Goal: Information Seeking & Learning: Check status

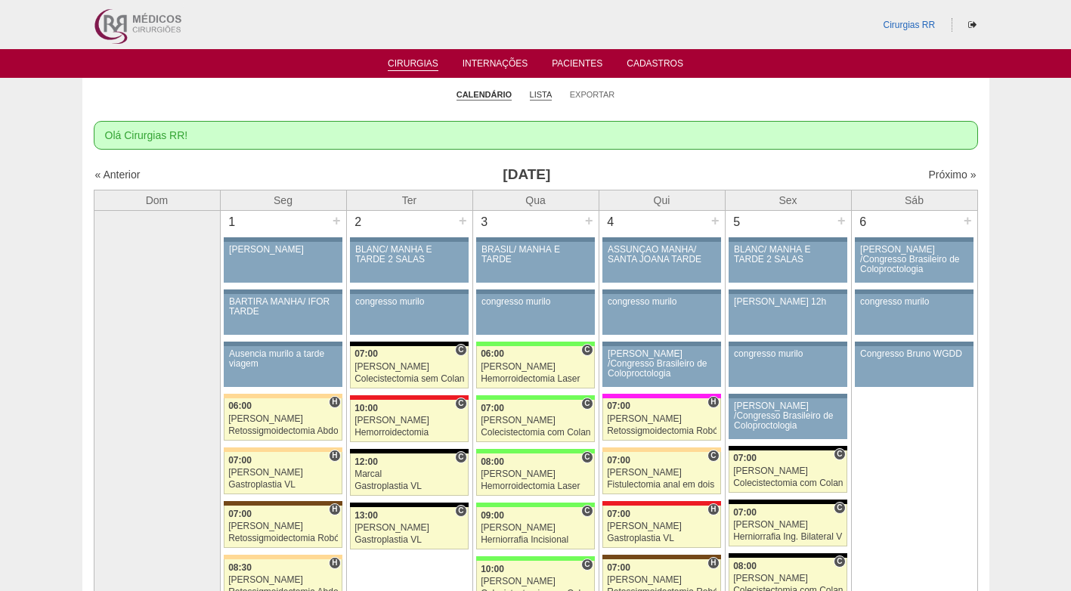
click at [539, 92] on link "Lista" at bounding box center [541, 94] width 23 height 11
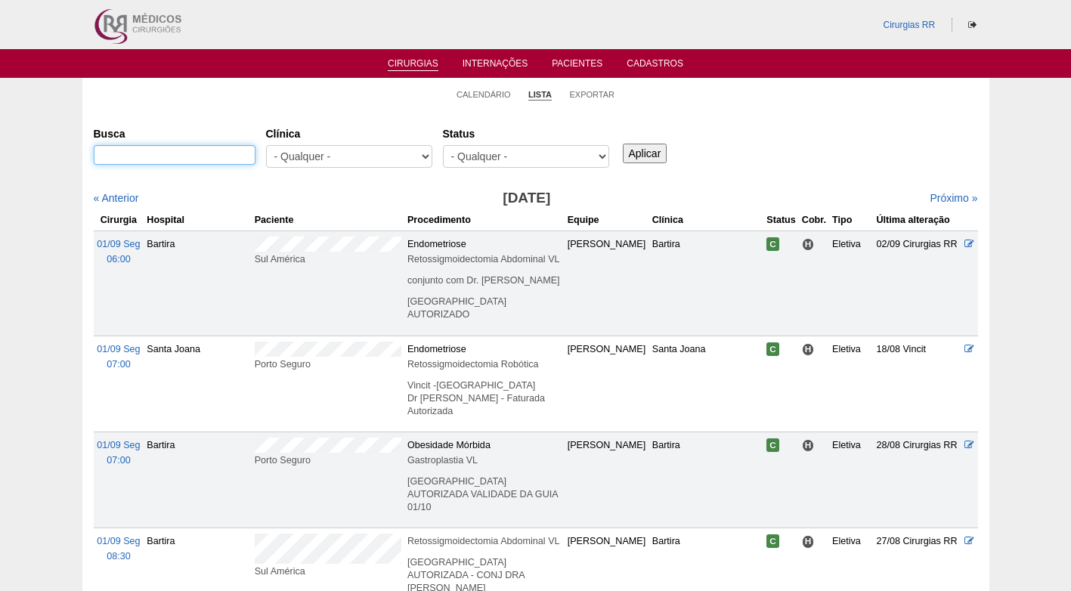
click at [222, 154] on input "Busca" at bounding box center [175, 155] width 162 height 20
type input "clodoaldo"
click at [623, 144] on input "Aplicar" at bounding box center [645, 154] width 45 height 20
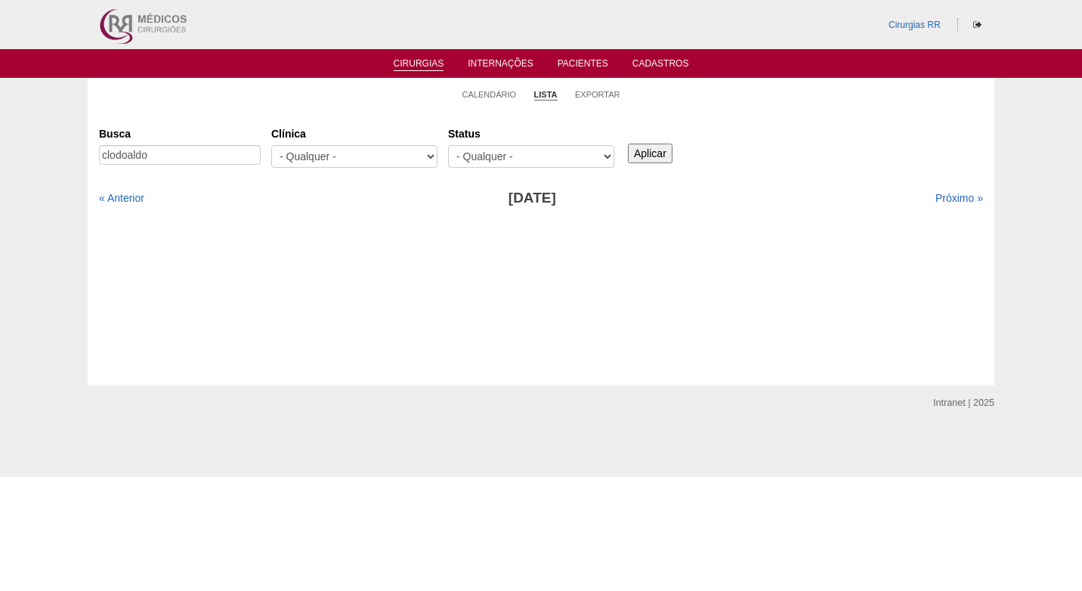
click at [654, 156] on input "Aplicar" at bounding box center [650, 154] width 45 height 20
click at [132, 194] on link "« Anterior" at bounding box center [121, 198] width 45 height 12
click at [950, 193] on link "Próximo »" at bounding box center [959, 198] width 48 height 12
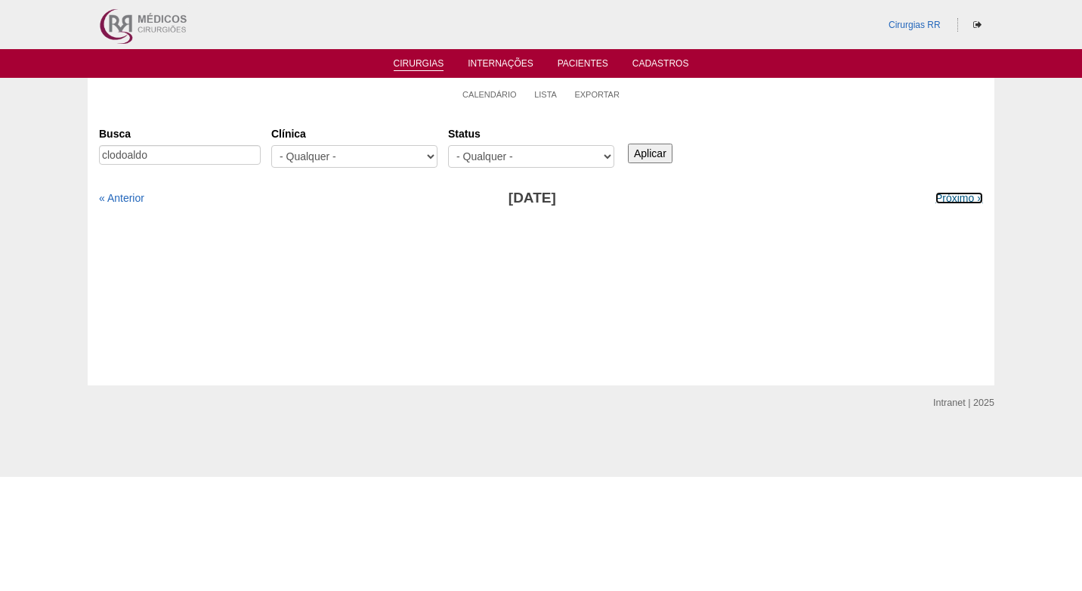
click at [950, 193] on link "Próximo »" at bounding box center [959, 198] width 48 height 12
click at [951, 193] on link "Próximo »" at bounding box center [959, 198] width 48 height 12
click at [308, 104] on ul "Calendário Lista Exportar" at bounding box center [541, 94] width 907 height 32
click at [506, 94] on link "Calendário" at bounding box center [489, 94] width 54 height 11
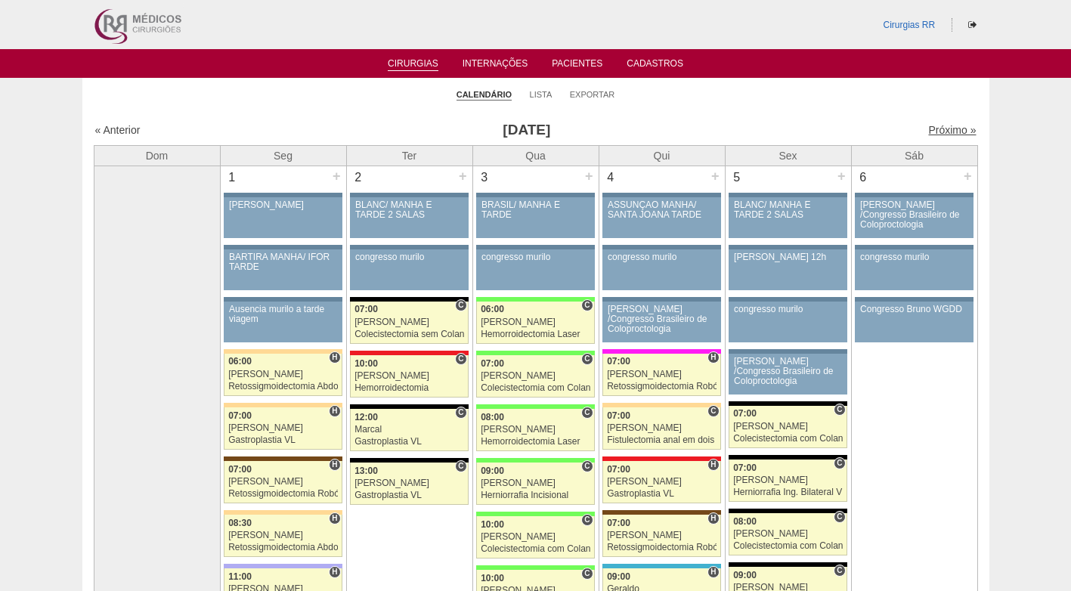
click at [938, 132] on link "Próximo »" at bounding box center [952, 130] width 48 height 12
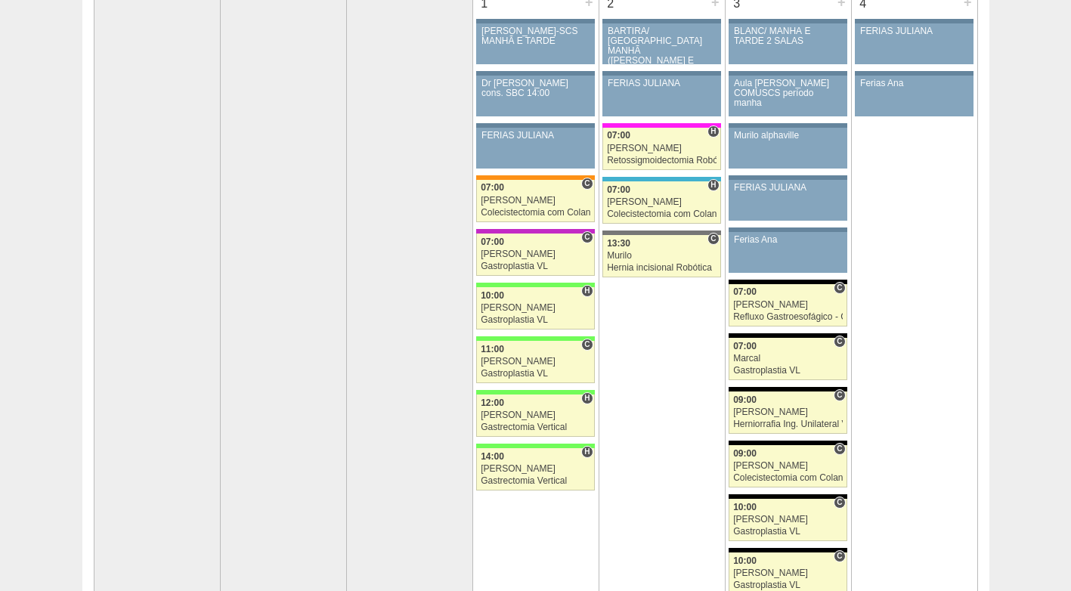
scroll to position [76, 0]
